Goal: Task Accomplishment & Management: Manage account settings

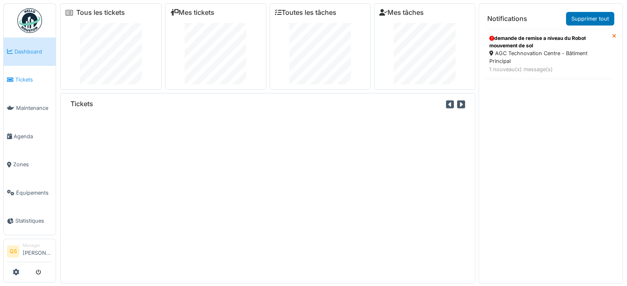
click at [21, 76] on span "Tickets" at bounding box center [33, 80] width 37 height 8
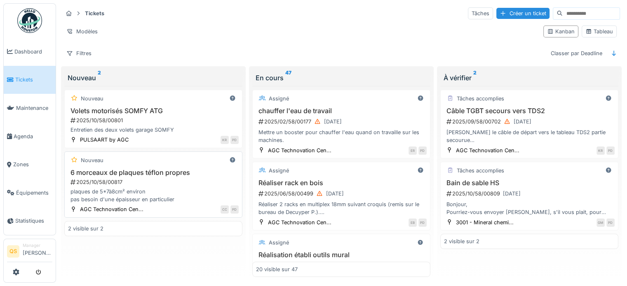
click at [175, 186] on div "6 morceaux de plaques téflon propres 2025/10/58/00817 plaques de 5*7à8cm² envir…" at bounding box center [153, 186] width 171 height 35
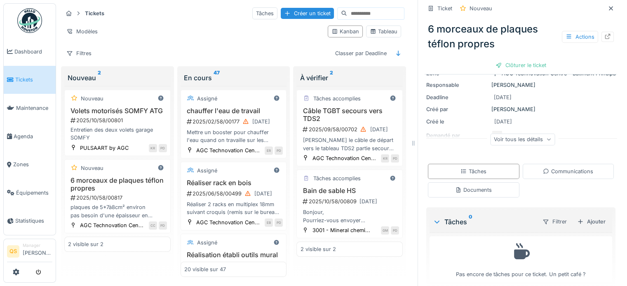
scroll to position [77, 0]
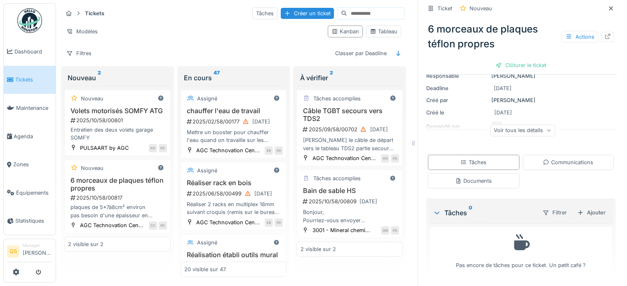
click at [529, 133] on div "Voir tous les détails" at bounding box center [522, 130] width 65 height 12
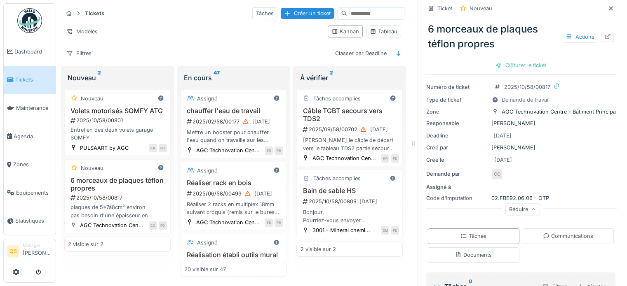
scroll to position [0, 0]
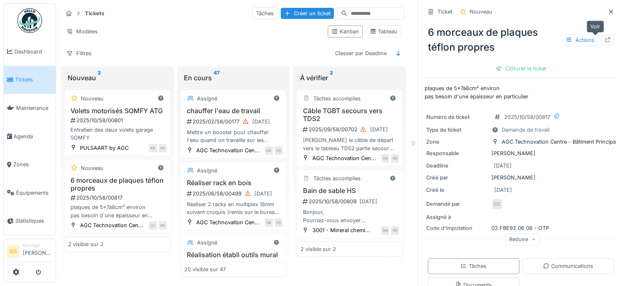
click at [604, 40] on icon at bounding box center [607, 39] width 7 height 5
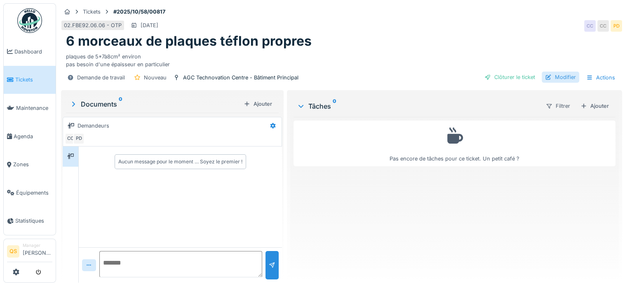
click at [563, 79] on div "Modifier" at bounding box center [561, 77] width 38 height 11
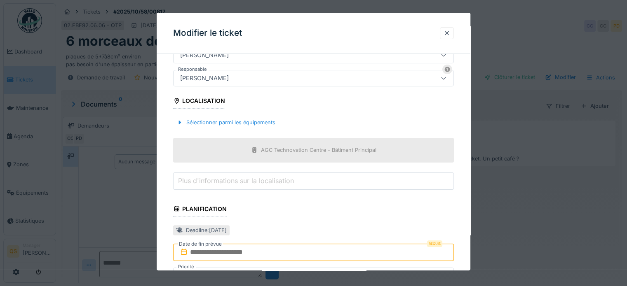
scroll to position [288, 0]
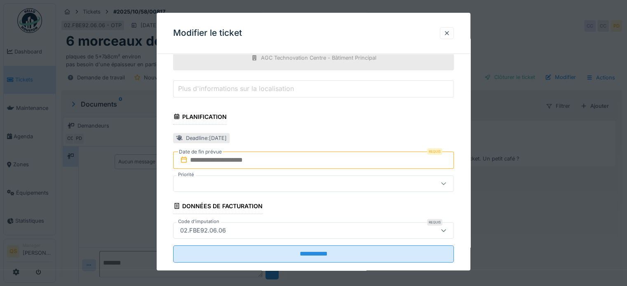
click at [236, 159] on input "text" at bounding box center [313, 160] width 281 height 17
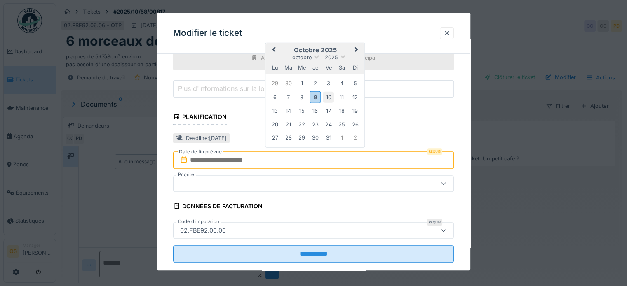
click at [326, 99] on div "10" at bounding box center [328, 97] width 11 height 11
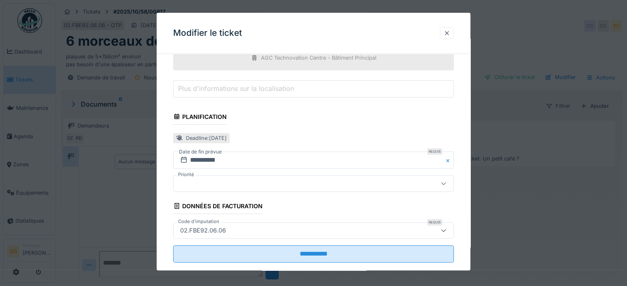
click at [449, 34] on div at bounding box center [446, 33] width 7 height 8
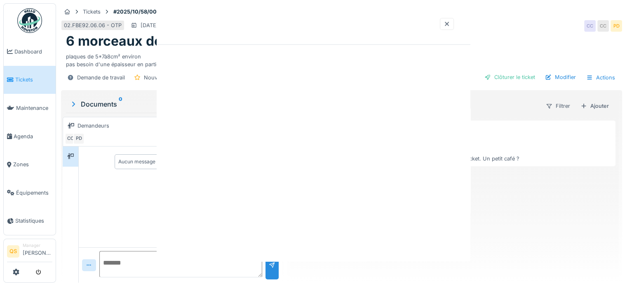
scroll to position [0, 0]
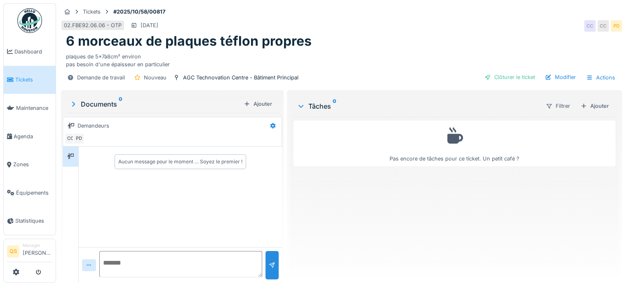
click at [118, 265] on textarea at bounding box center [180, 264] width 163 height 26
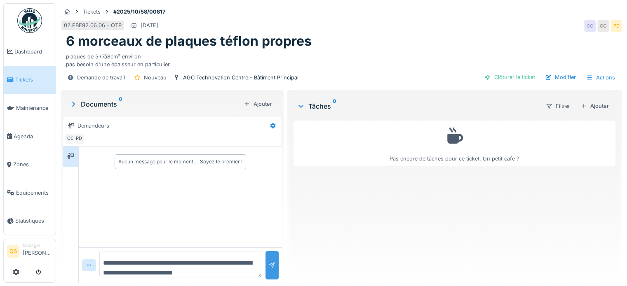
type textarea "**********"
click at [269, 265] on div at bounding box center [272, 266] width 7 height 8
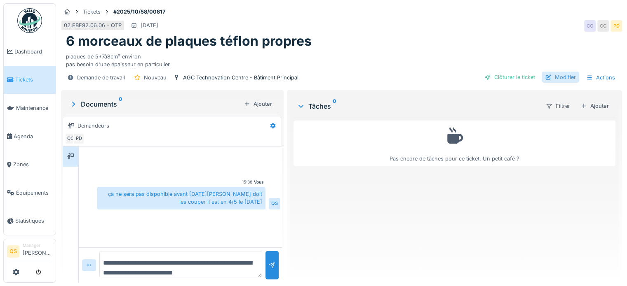
click at [558, 75] on div "Modifier" at bounding box center [561, 77] width 38 height 11
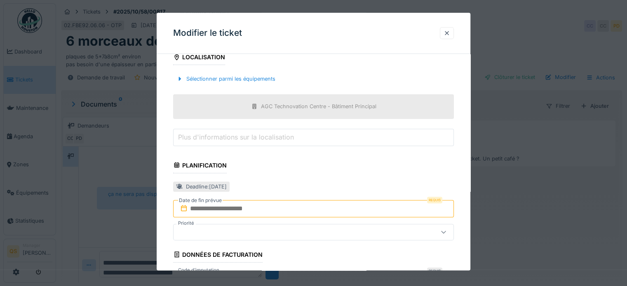
scroll to position [288, 0]
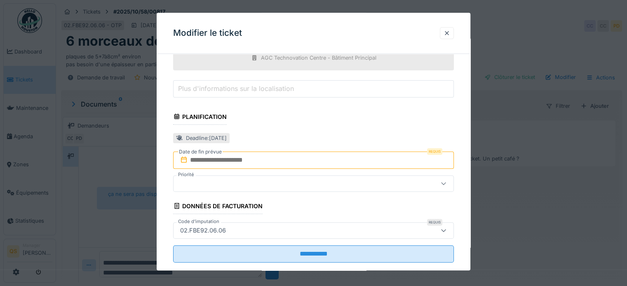
click at [239, 164] on input "text" at bounding box center [313, 160] width 281 height 17
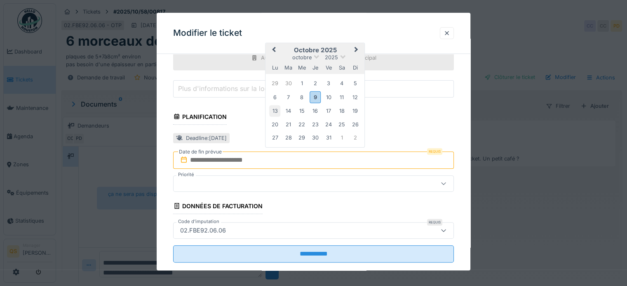
click at [273, 111] on div "13" at bounding box center [274, 111] width 11 height 11
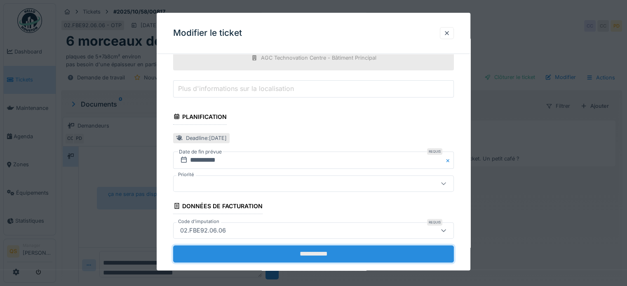
click at [308, 252] on input "**********" at bounding box center [313, 254] width 281 height 17
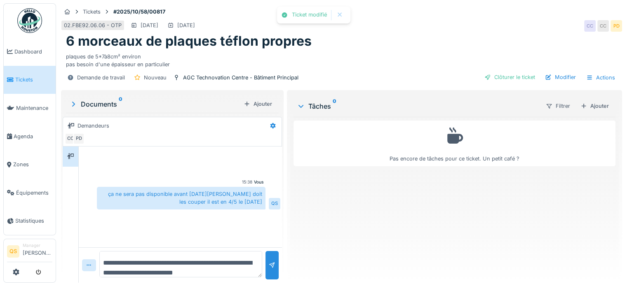
scroll to position [6, 0]
click at [598, 101] on div "Ajouter" at bounding box center [594, 106] width 35 height 11
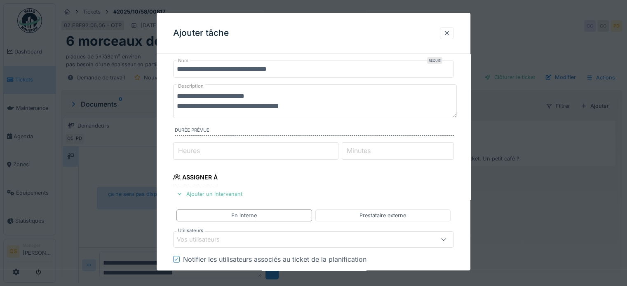
scroll to position [41, 0]
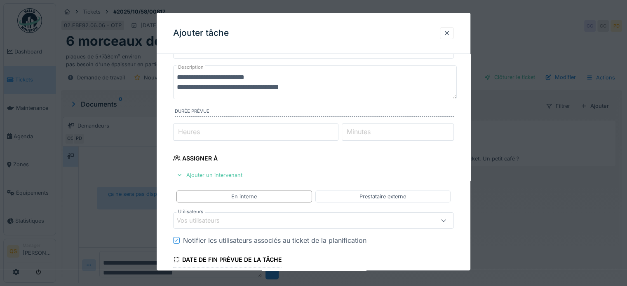
click at [230, 223] on div "Vos utilisateurs" at bounding box center [204, 221] width 54 height 9
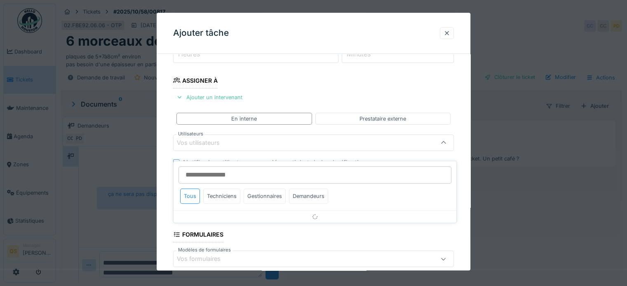
scroll to position [120, 0]
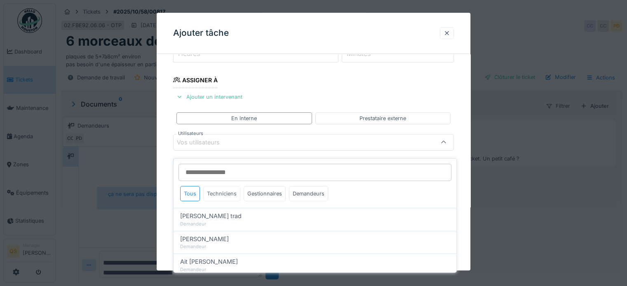
click at [223, 186] on div "Techniciens" at bounding box center [221, 193] width 37 height 15
click at [223, 188] on div "Techniciens" at bounding box center [221, 193] width 37 height 15
click at [189, 190] on div "Tous" at bounding box center [190, 193] width 20 height 15
click at [265, 188] on div "Gestionnaires" at bounding box center [265, 193] width 42 height 15
click at [218, 189] on div "Techniciens" at bounding box center [221, 193] width 37 height 15
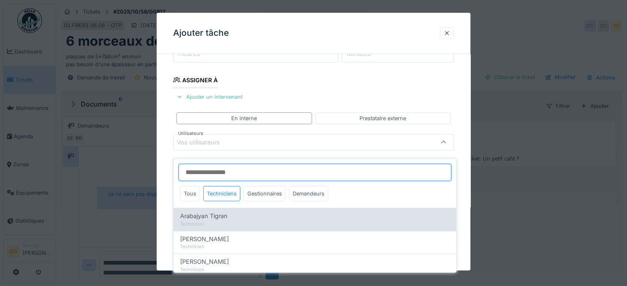
scroll to position [41, 0]
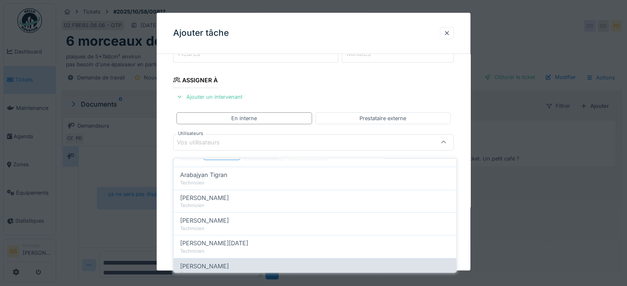
click at [207, 262] on span "[PERSON_NAME]" at bounding box center [204, 266] width 49 height 9
type input "****"
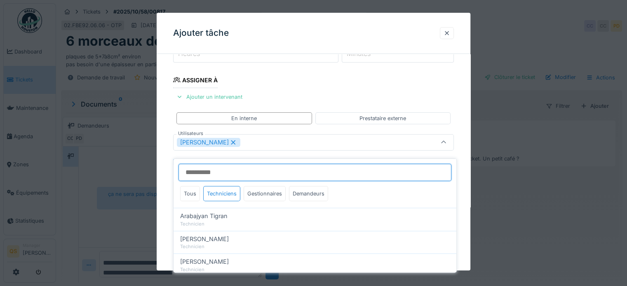
scroll to position [109, 0]
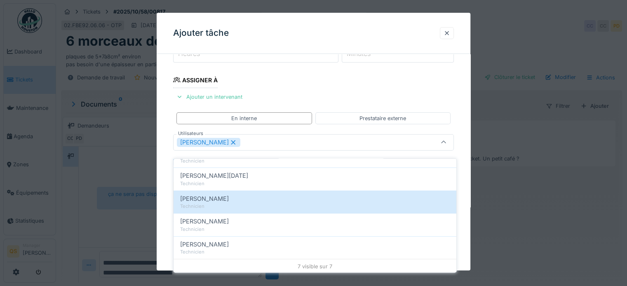
click at [169, 201] on div "**********" at bounding box center [314, 172] width 314 height 462
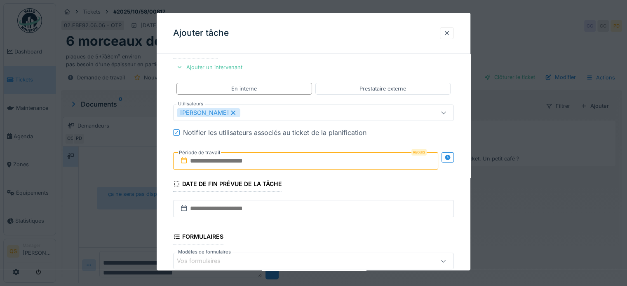
scroll to position [161, 0]
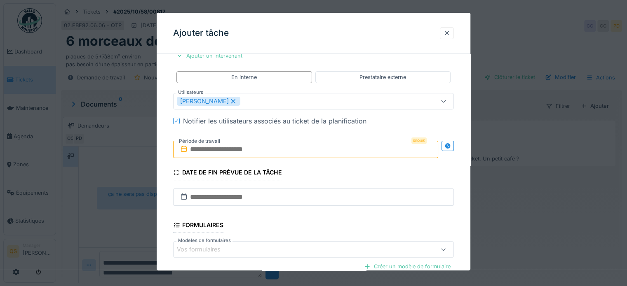
click at [231, 151] on input "text" at bounding box center [305, 149] width 265 height 17
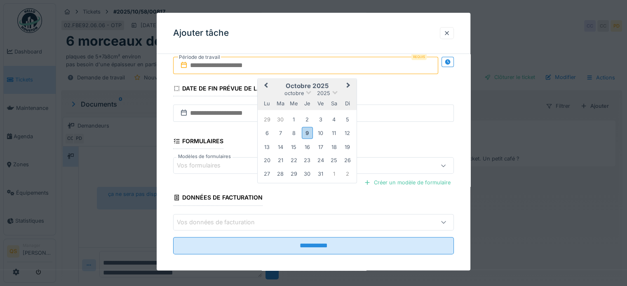
scroll to position [250, 0]
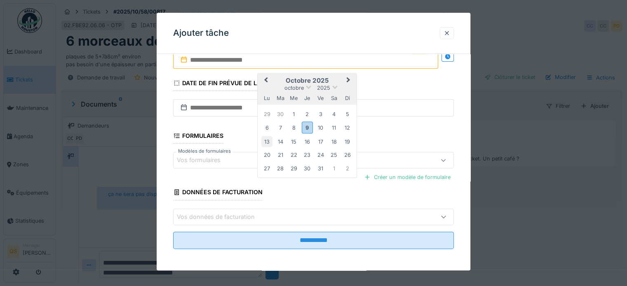
click at [267, 138] on div "13" at bounding box center [266, 141] width 11 height 11
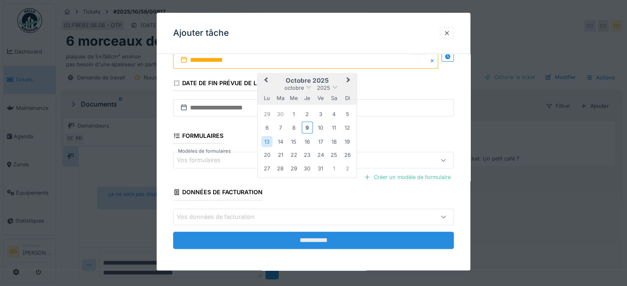
click at [320, 239] on input "**********" at bounding box center [313, 240] width 281 height 17
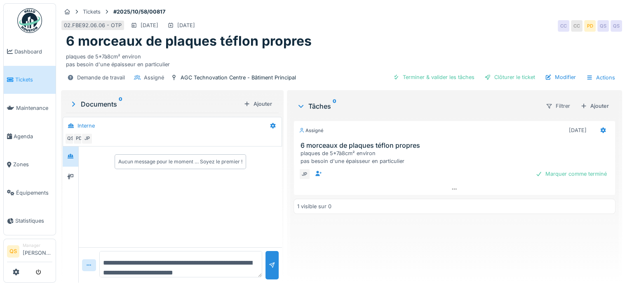
scroll to position [6, 0]
drag, startPoint x: 13, startPoint y: 85, endPoint x: 62, endPoint y: 59, distance: 55.3
click at [13, 85] on link "Tickets" at bounding box center [30, 80] width 52 height 28
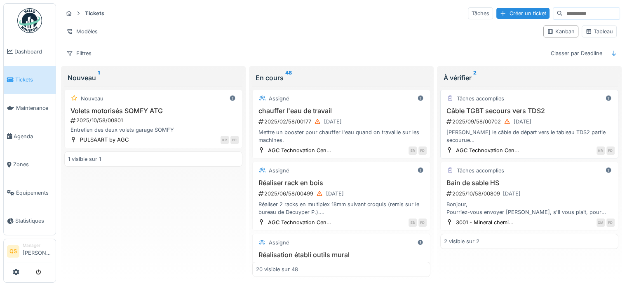
click at [575, 117] on div "2025/09/58/00702 26/09/2025" at bounding box center [530, 122] width 169 height 10
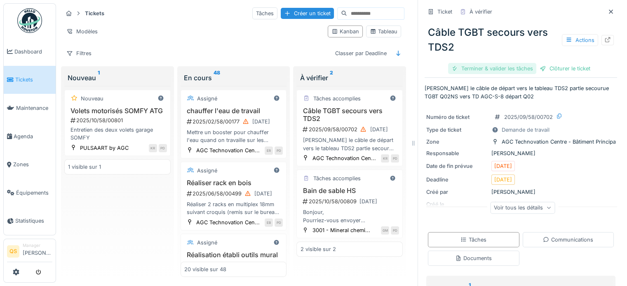
click at [509, 70] on div "Terminer & valider les tâches" at bounding box center [492, 68] width 88 height 11
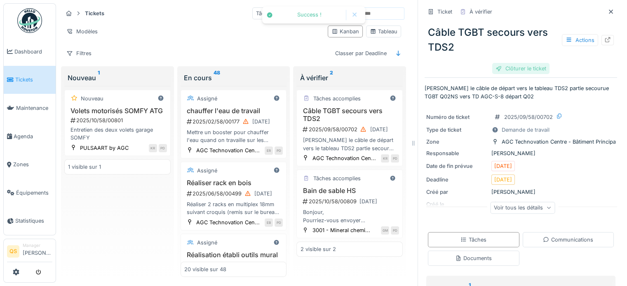
click at [516, 71] on div "Clôturer le ticket" at bounding box center [520, 68] width 57 height 11
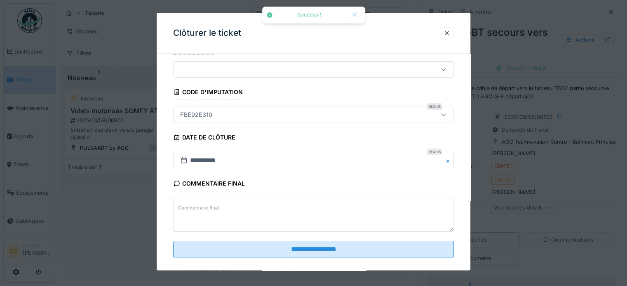
scroll to position [31, 0]
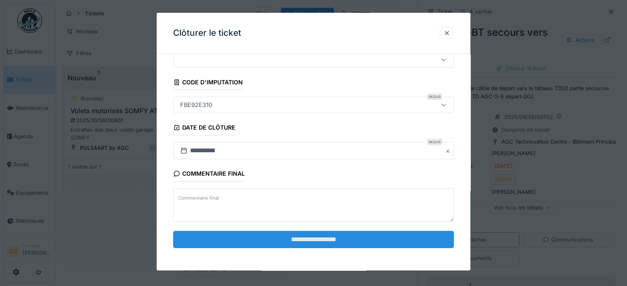
click at [363, 236] on input "**********" at bounding box center [313, 239] width 281 height 17
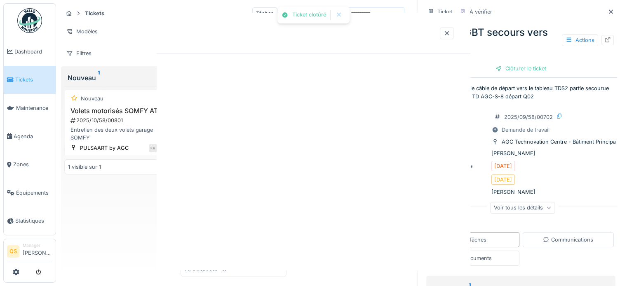
scroll to position [0, 0]
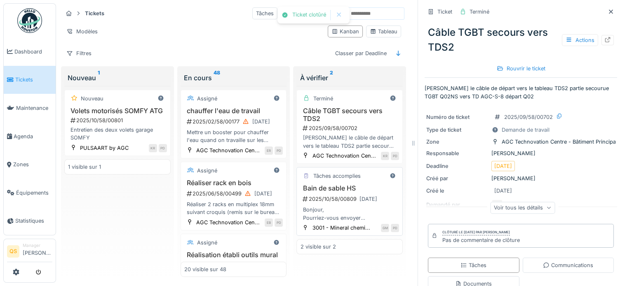
click at [371, 185] on h3 "Bain de sable HS" at bounding box center [349, 189] width 99 height 8
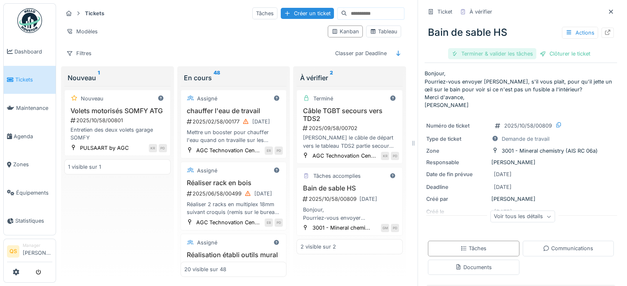
click at [488, 49] on div "Terminer & valider les tâches" at bounding box center [492, 53] width 88 height 11
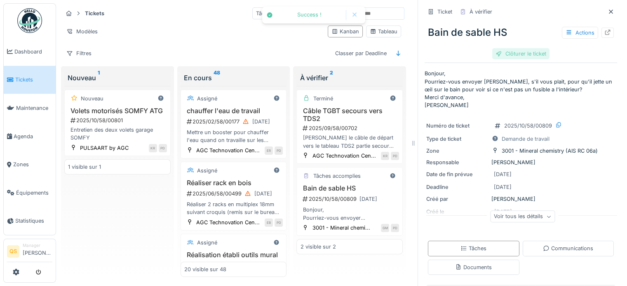
click at [525, 54] on div "Clôturer le ticket" at bounding box center [520, 53] width 57 height 11
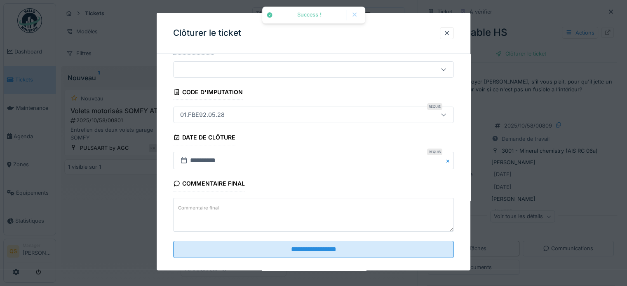
scroll to position [31, 0]
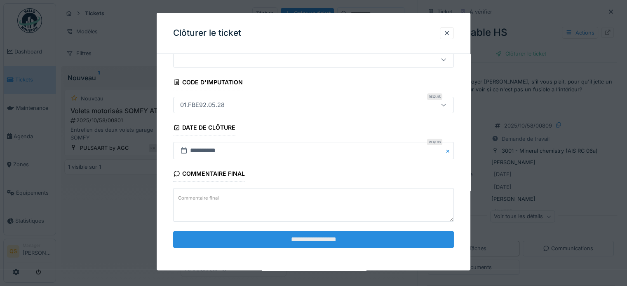
click at [325, 237] on input "**********" at bounding box center [313, 239] width 281 height 17
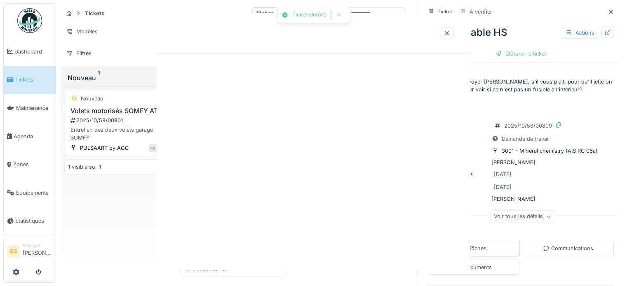
scroll to position [0, 0]
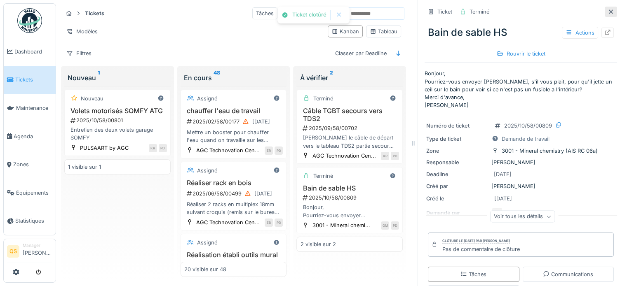
click at [605, 11] on div at bounding box center [611, 12] width 12 height 10
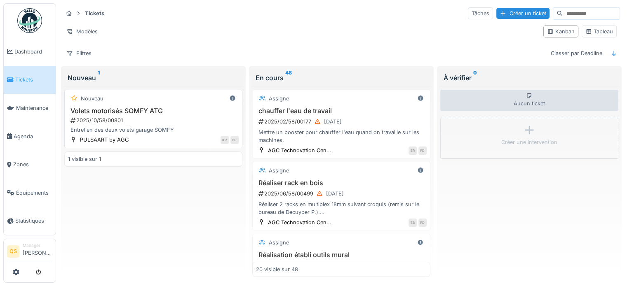
click at [185, 109] on h3 "Volets motorisés SOMFY ATG" at bounding box center [153, 111] width 171 height 8
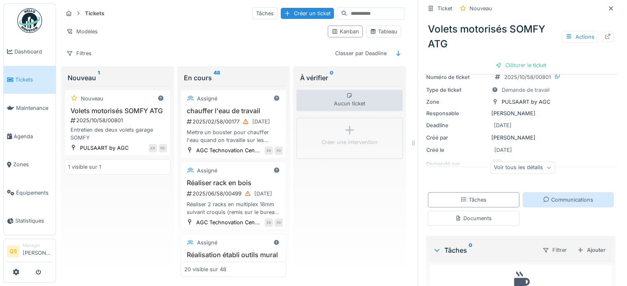
scroll to position [70, 0]
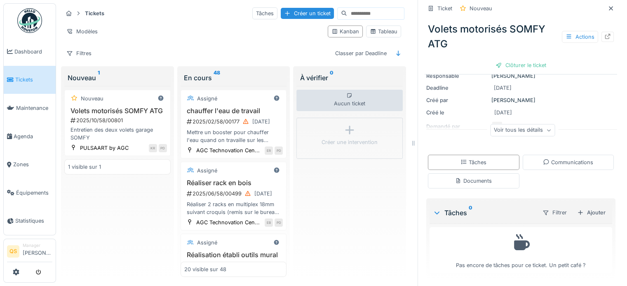
click at [525, 126] on div "Voir tous les détails" at bounding box center [522, 130] width 65 height 12
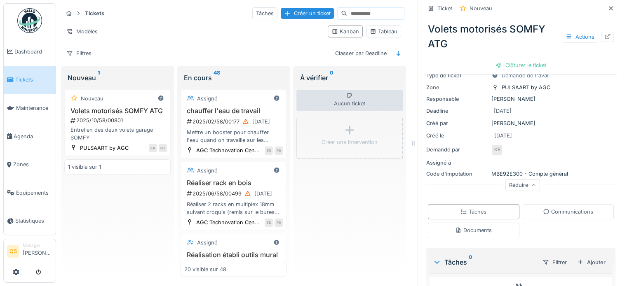
scroll to position [0, 0]
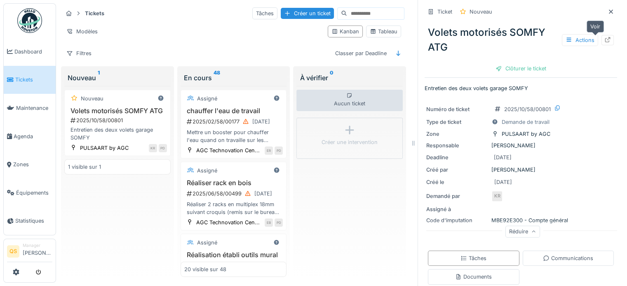
click at [604, 39] on icon at bounding box center [607, 39] width 7 height 5
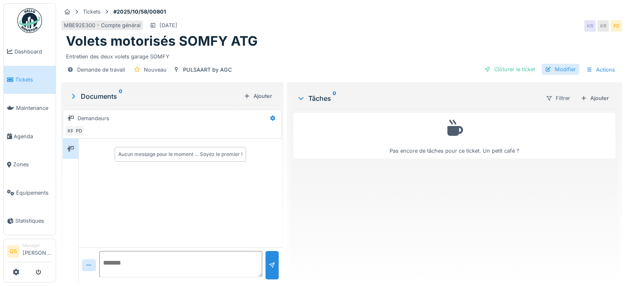
click at [561, 70] on div "Modifier" at bounding box center [561, 69] width 38 height 11
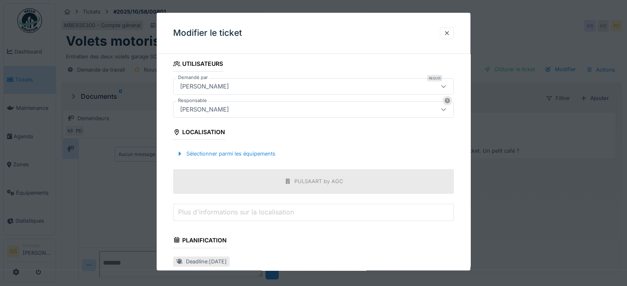
scroll to position [288, 0]
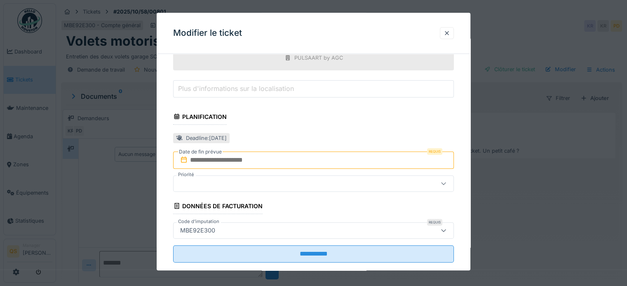
click at [256, 155] on input "text" at bounding box center [313, 160] width 281 height 17
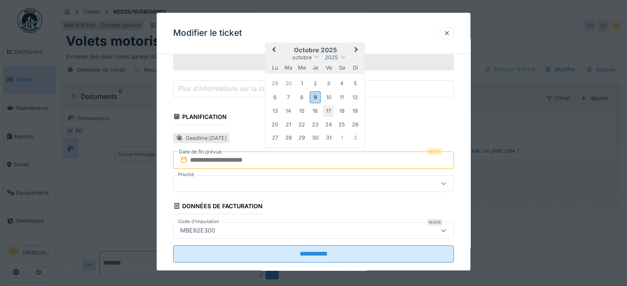
click at [327, 106] on div "17" at bounding box center [328, 111] width 11 height 11
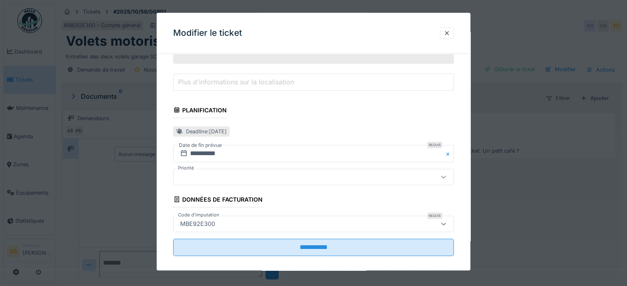
scroll to position [302, 0]
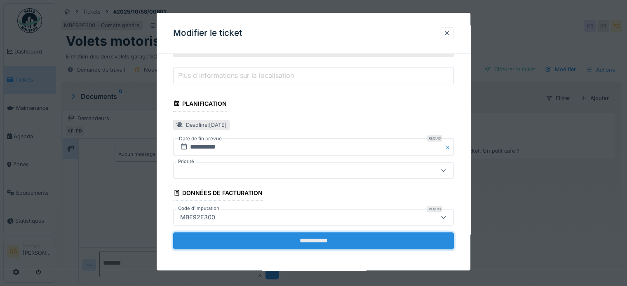
click at [331, 238] on input "**********" at bounding box center [313, 240] width 281 height 17
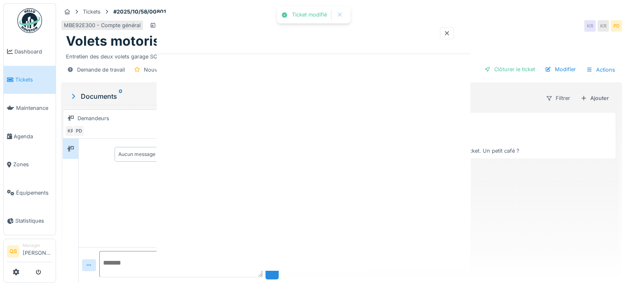
scroll to position [0, 0]
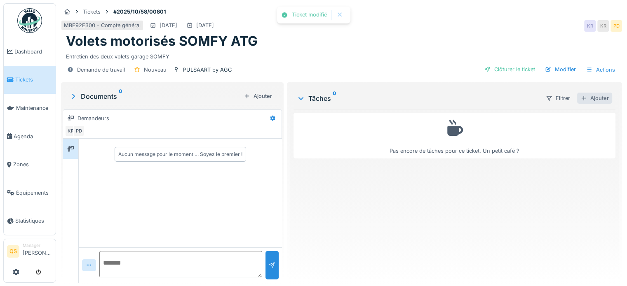
click at [591, 100] on div "Ajouter" at bounding box center [594, 98] width 35 height 11
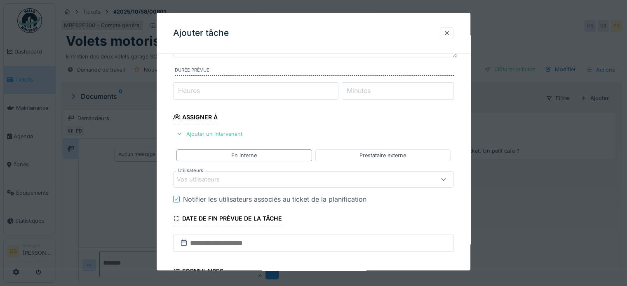
click at [239, 181] on div "Vos utilisateurs" at bounding box center [296, 179] width 239 height 9
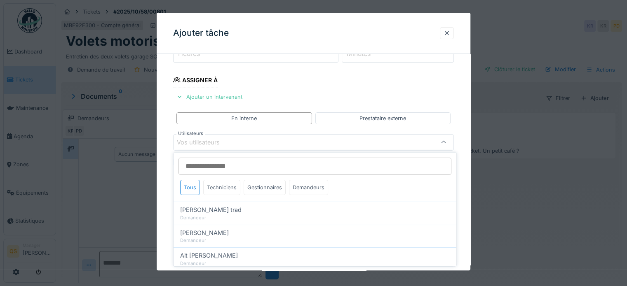
click at [222, 188] on div "Techniciens" at bounding box center [221, 187] width 37 height 15
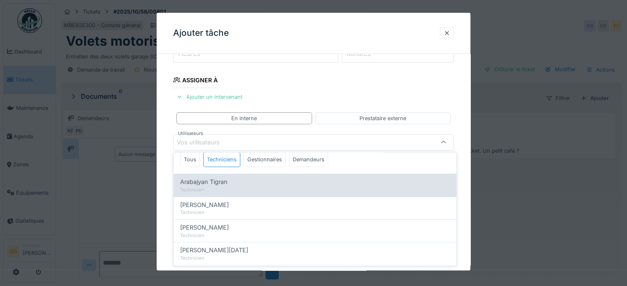
scroll to position [41, 0]
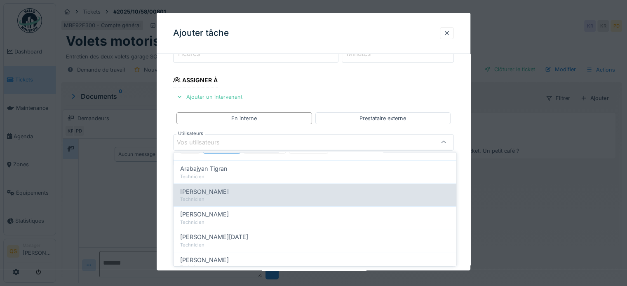
click at [227, 194] on span "Christophe Lorent" at bounding box center [204, 191] width 49 height 9
type input "****"
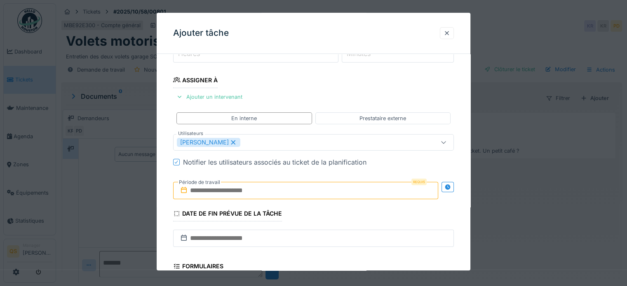
click at [166, 197] on div "**********" at bounding box center [314, 172] width 314 height 462
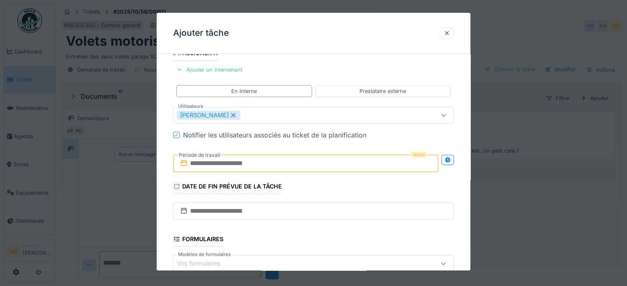
scroll to position [161, 0]
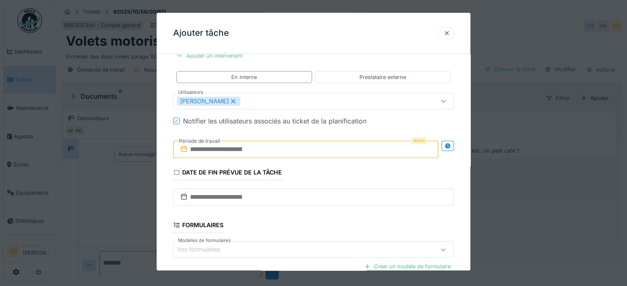
click at [212, 149] on input "text" at bounding box center [305, 149] width 265 height 17
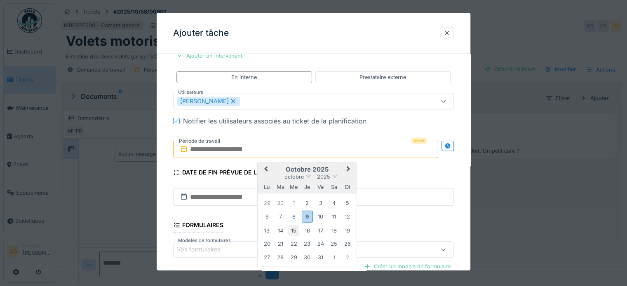
drag, startPoint x: 323, startPoint y: 231, endPoint x: 290, endPoint y: 225, distance: 33.9
click at [323, 231] on div "17" at bounding box center [320, 230] width 11 height 11
click at [169, 210] on div "**********" at bounding box center [314, 131] width 314 height 462
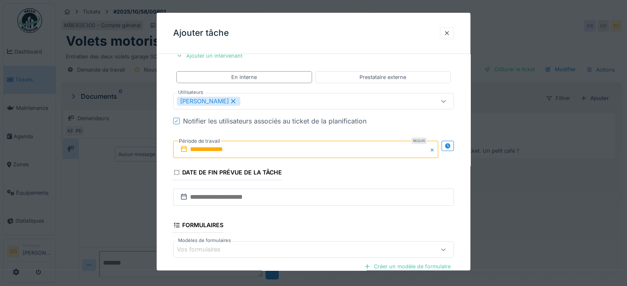
scroll to position [250, 0]
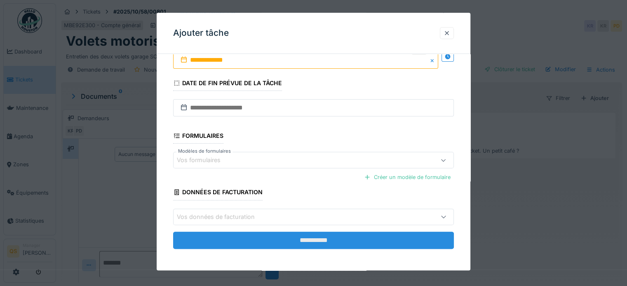
click at [255, 246] on input "**********" at bounding box center [313, 240] width 281 height 17
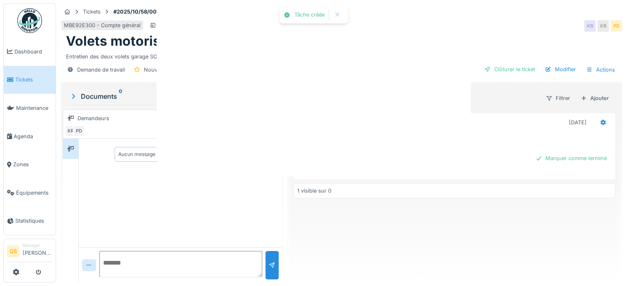
scroll to position [0, 0]
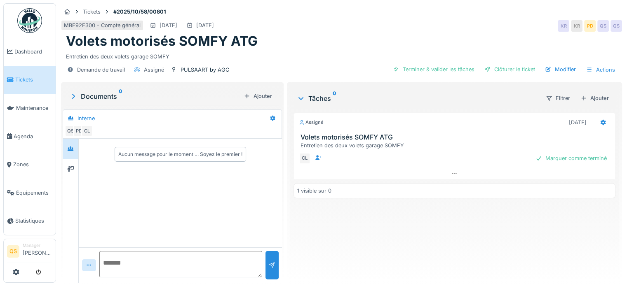
click at [30, 77] on span "Tickets" at bounding box center [33, 80] width 37 height 8
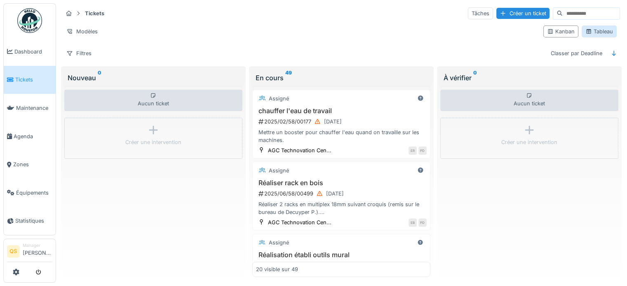
click at [591, 28] on div "Tableau" at bounding box center [599, 32] width 28 height 8
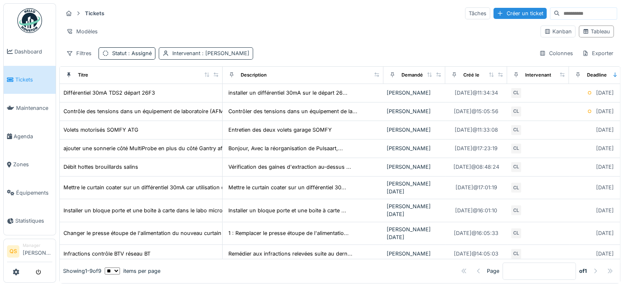
click at [208, 52] on span ": [PERSON_NAME]" at bounding box center [224, 53] width 49 height 6
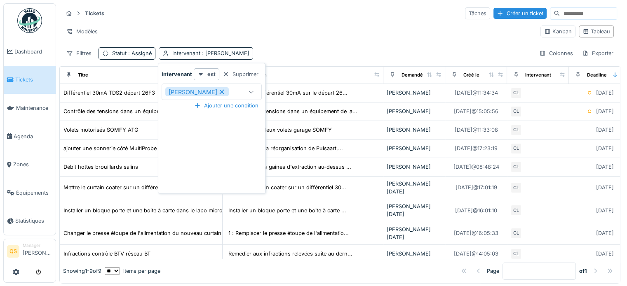
click at [224, 90] on icon at bounding box center [222, 92] width 5 height 5
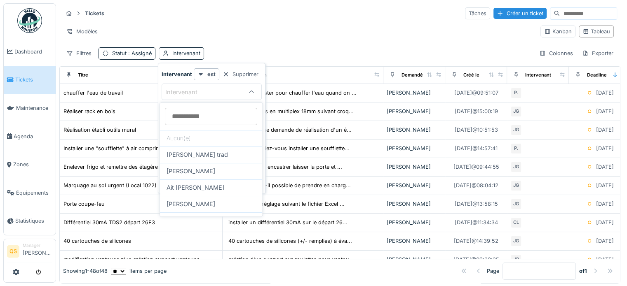
click at [196, 116] on input at bounding box center [211, 116] width 92 height 17
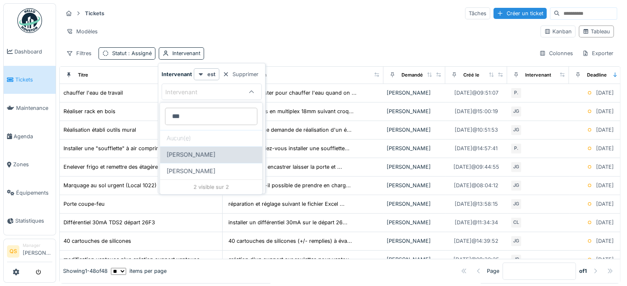
type input "***"
click at [192, 157] on span "[PERSON_NAME]" at bounding box center [191, 154] width 49 height 9
type input "****"
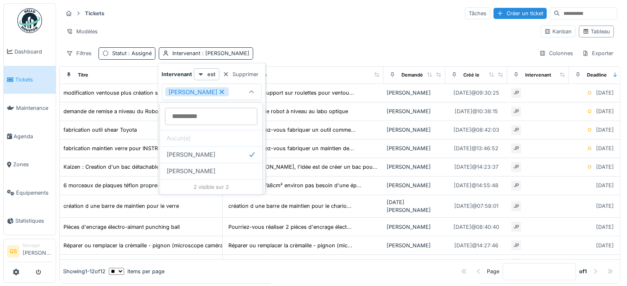
click at [300, 47] on div "Tickets Tâches Créer un ticket Modèles Kanban Tableau Filtres Statut : Assigné …" at bounding box center [339, 33] width 561 height 60
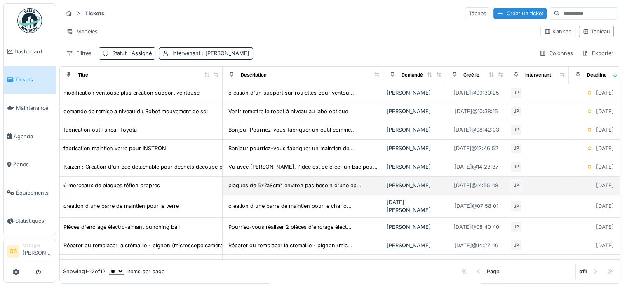
click at [167, 190] on div "6 morceaux de plaques téflon propres" at bounding box center [141, 185] width 156 height 9
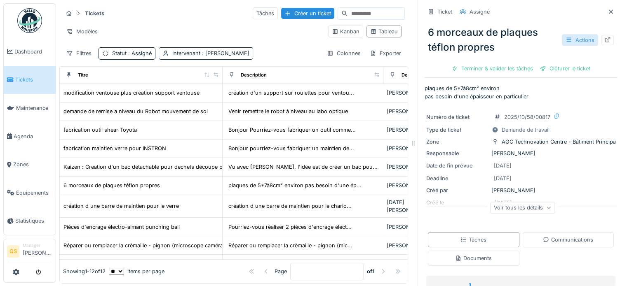
click at [572, 40] on div "Actions" at bounding box center [580, 40] width 36 height 12
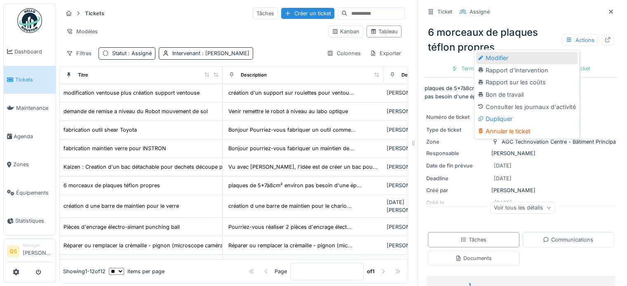
click at [516, 57] on div "Modifier" at bounding box center [526, 58] width 101 height 12
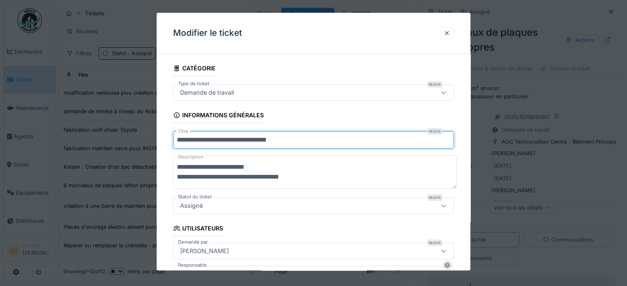
click at [182, 139] on input "**********" at bounding box center [313, 139] width 281 height 17
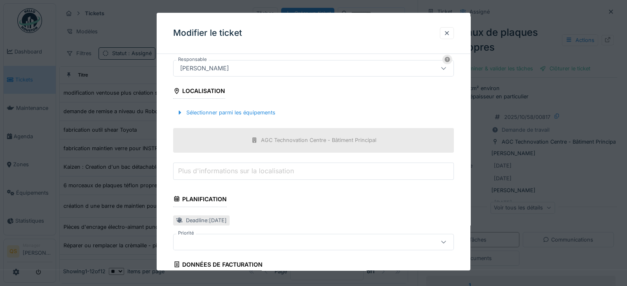
scroll to position [278, 0]
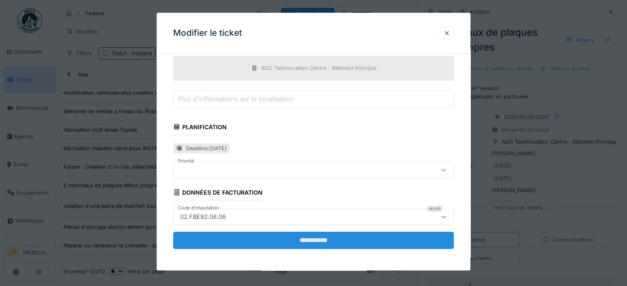
type input "**********"
click at [294, 237] on input "**********" at bounding box center [313, 240] width 281 height 17
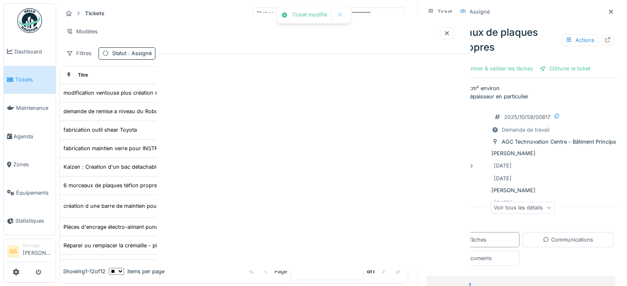
scroll to position [0, 0]
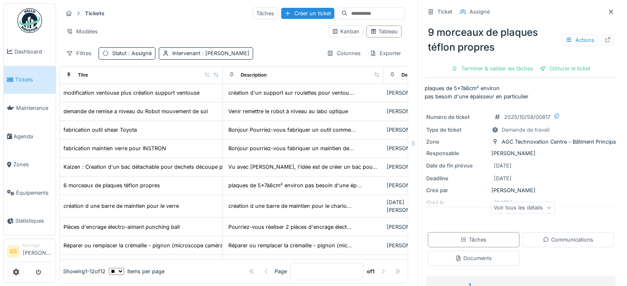
drag, startPoint x: 598, startPoint y: 10, endPoint x: 552, endPoint y: 2, distance: 46.2
click at [607, 10] on icon at bounding box center [610, 11] width 7 height 5
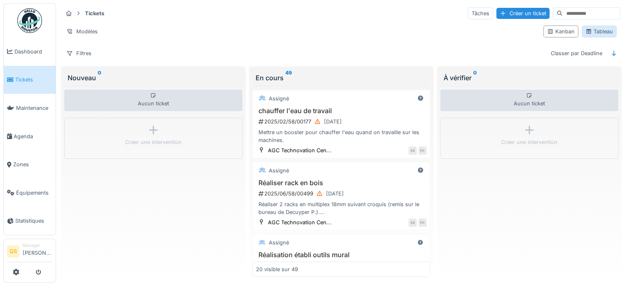
click at [600, 32] on div "Tableau" at bounding box center [599, 32] width 28 height 8
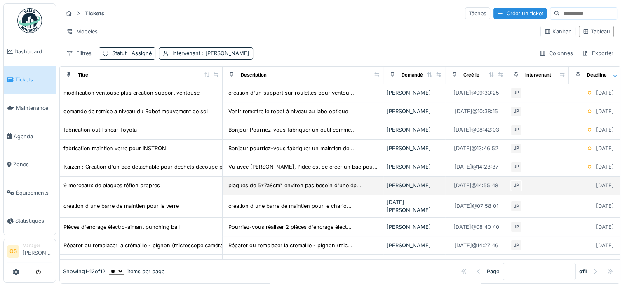
scroll to position [70, 0]
